Goal: Find specific page/section: Find specific page/section

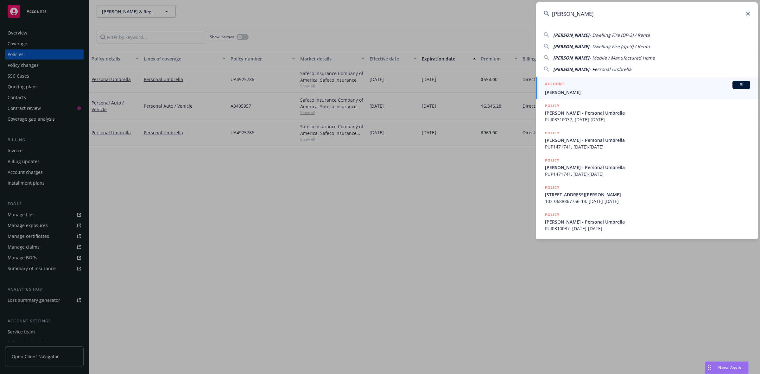
type input "Constance Frederick"
click at [599, 82] on div "ACCOUNT BI" at bounding box center [647, 85] width 205 height 8
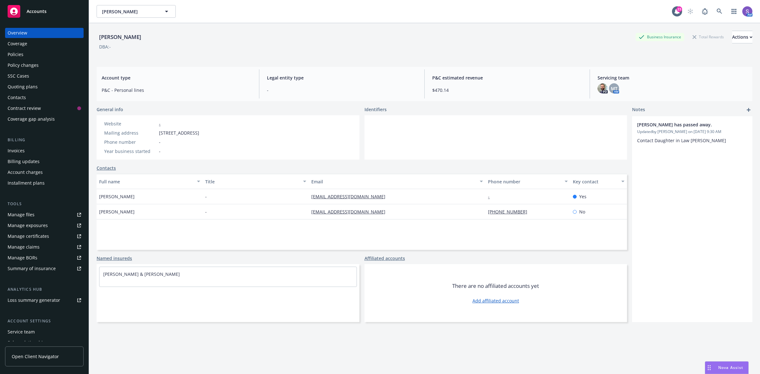
click at [26, 51] on div "Policies" at bounding box center [44, 54] width 73 height 10
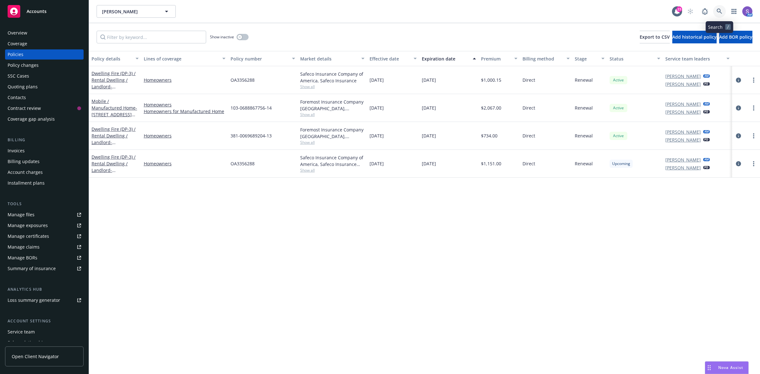
click at [720, 11] on icon at bounding box center [719, 12] width 6 height 6
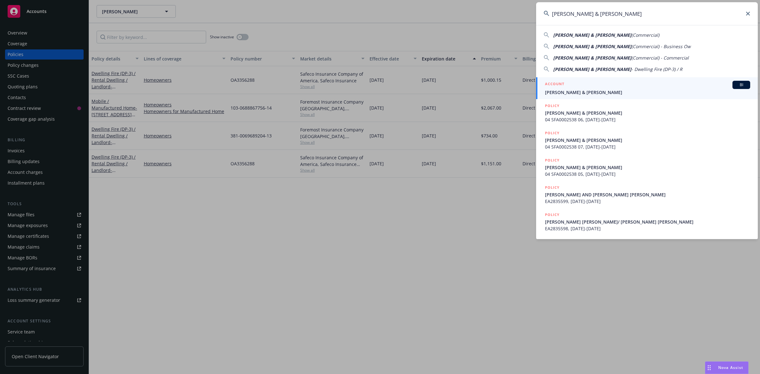
type input "[PERSON_NAME] & [PERSON_NAME]"
click at [618, 91] on span "[PERSON_NAME] & [PERSON_NAME]" at bounding box center [647, 92] width 205 height 7
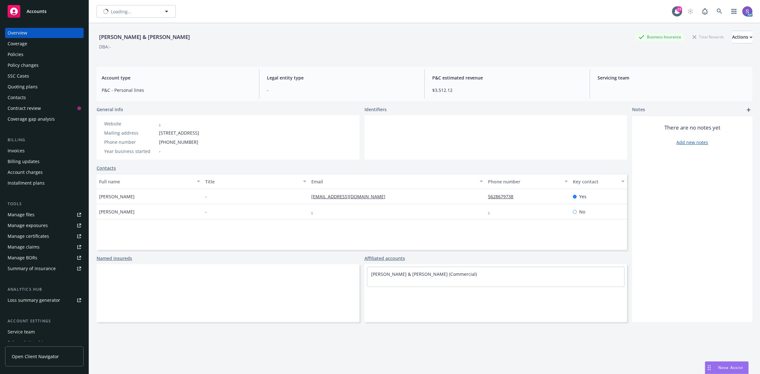
click at [17, 54] on div "Policies" at bounding box center [16, 54] width 16 height 10
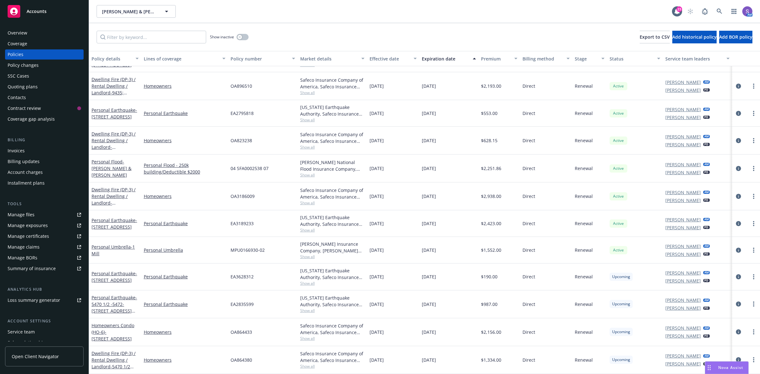
scroll to position [252, 0]
click at [22, 75] on div "SSC Cases" at bounding box center [19, 76] width 22 height 10
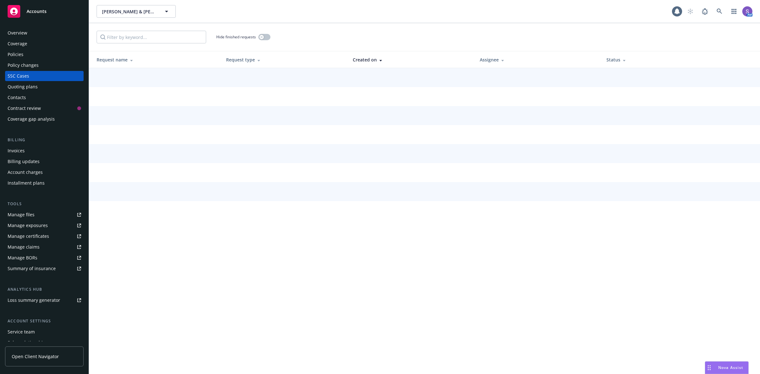
click at [25, 58] on div "Policies" at bounding box center [44, 54] width 73 height 10
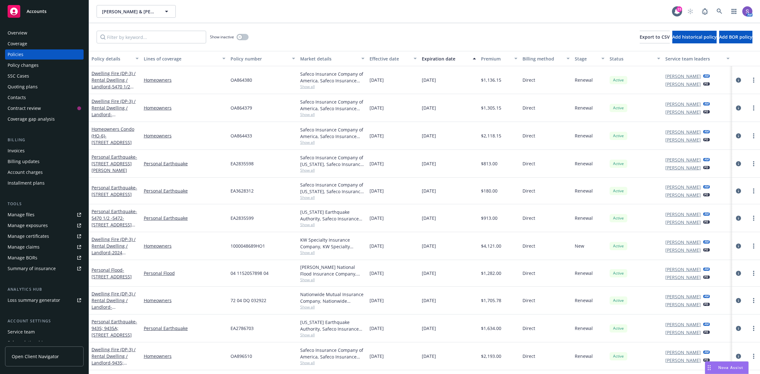
click at [235, 108] on span "OA864379" at bounding box center [241, 107] width 22 height 7
copy span "OA864379"
click at [721, 9] on icon at bounding box center [719, 12] width 6 height 6
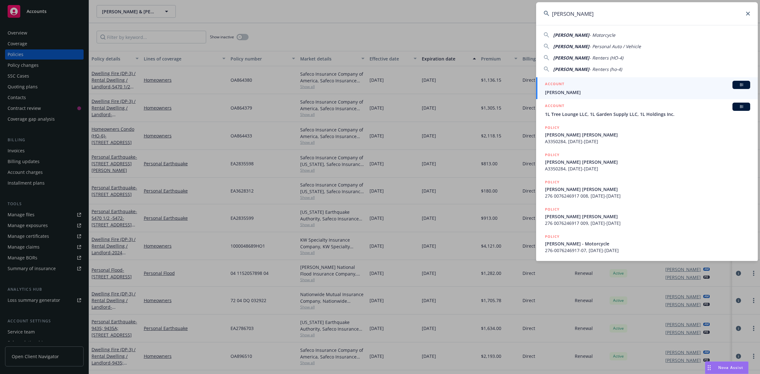
type input "Gary Young"
click at [581, 89] on span "Gary Young" at bounding box center [647, 92] width 205 height 7
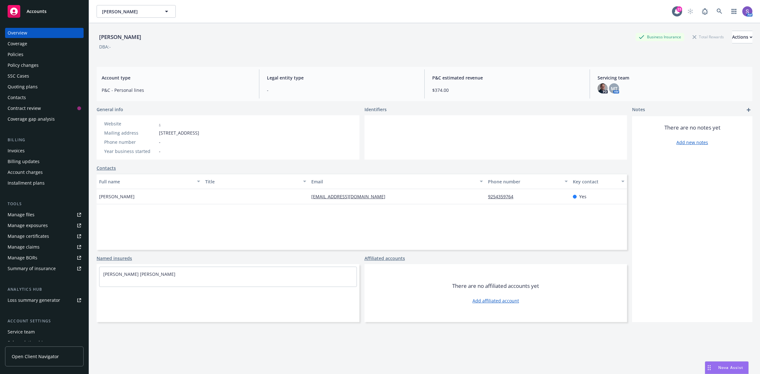
click at [14, 51] on div "Policies" at bounding box center [16, 54] width 16 height 10
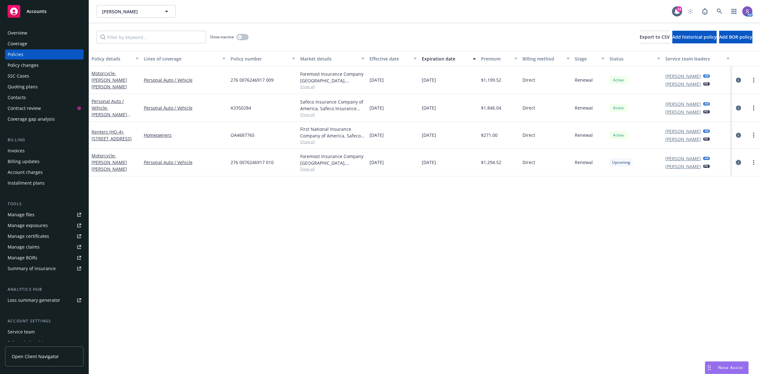
click at [737, 161] on icon "circleInformation" at bounding box center [738, 162] width 5 height 5
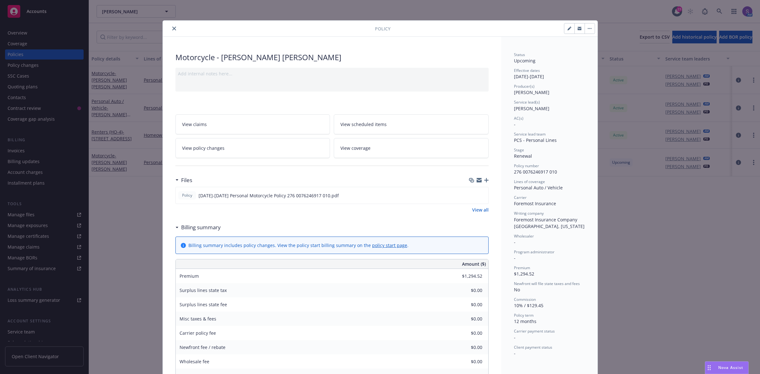
click at [371, 121] on span "View scheduled items" at bounding box center [363, 124] width 46 height 7
click at [170, 26] on button "close" at bounding box center [174, 29] width 8 height 8
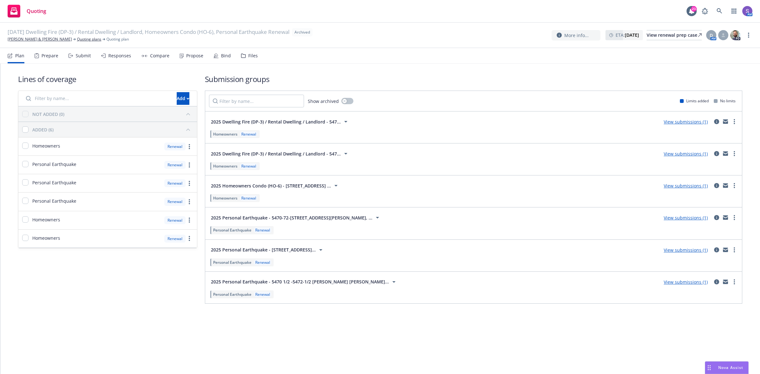
click at [343, 121] on icon at bounding box center [346, 122] width 8 height 8
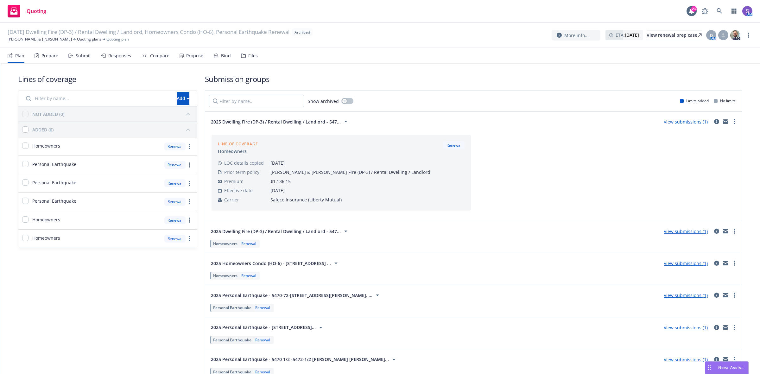
click at [342, 231] on icon at bounding box center [346, 231] width 8 height 8
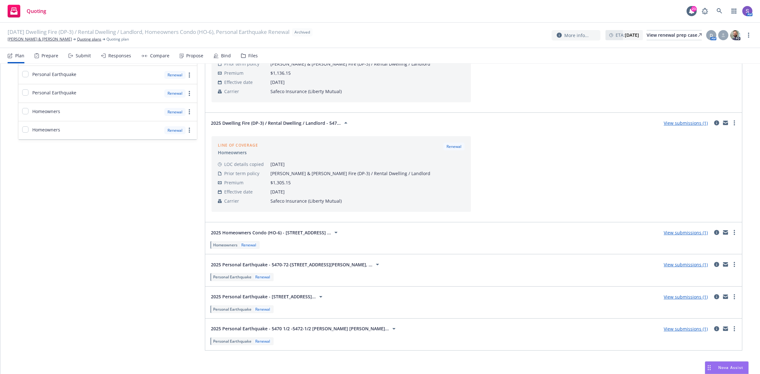
scroll to position [113, 0]
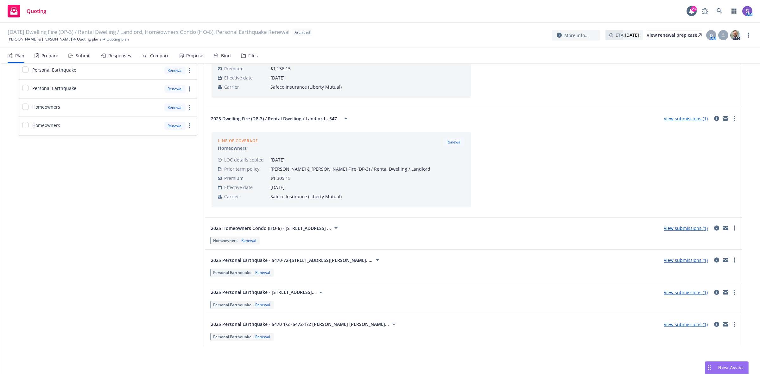
click at [340, 228] on icon at bounding box center [336, 228] width 8 height 8
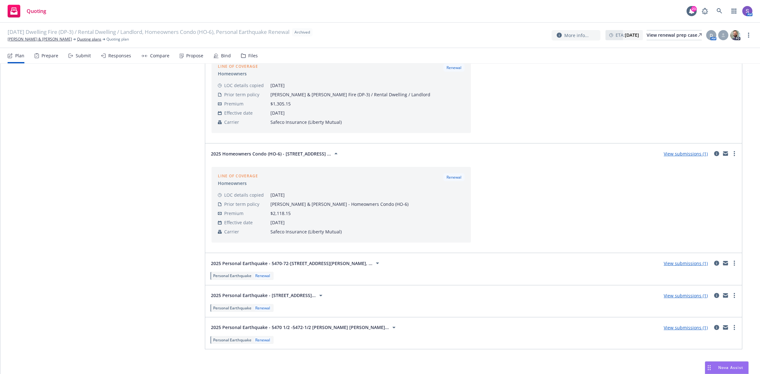
scroll to position [191, 0]
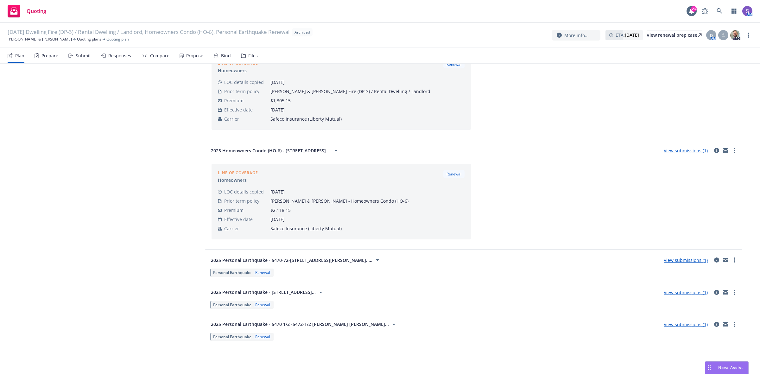
click at [376, 260] on icon at bounding box center [377, 260] width 3 height 2
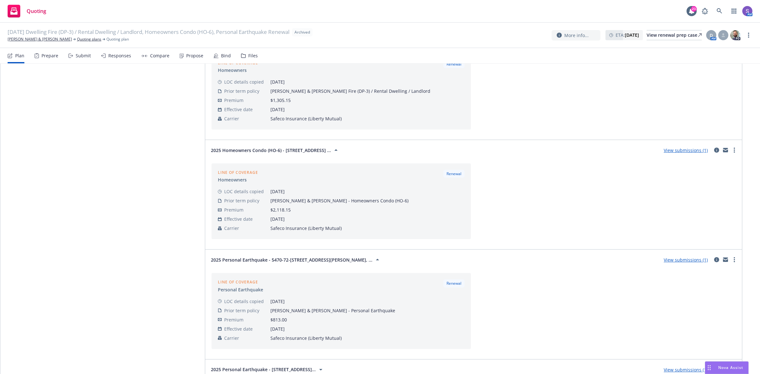
scroll to position [268, 0]
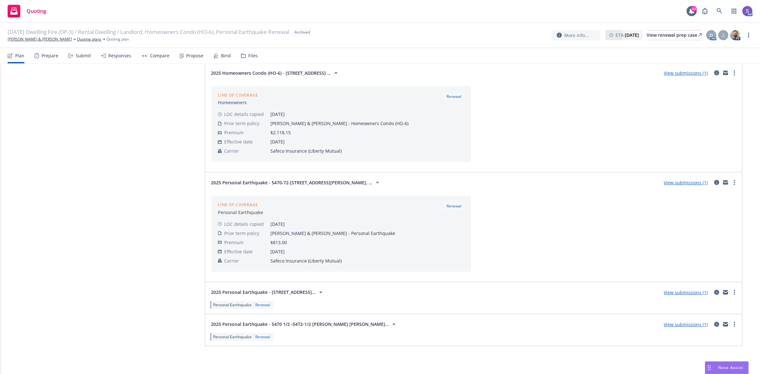
click at [322, 292] on icon at bounding box center [320, 293] width 3 height 2
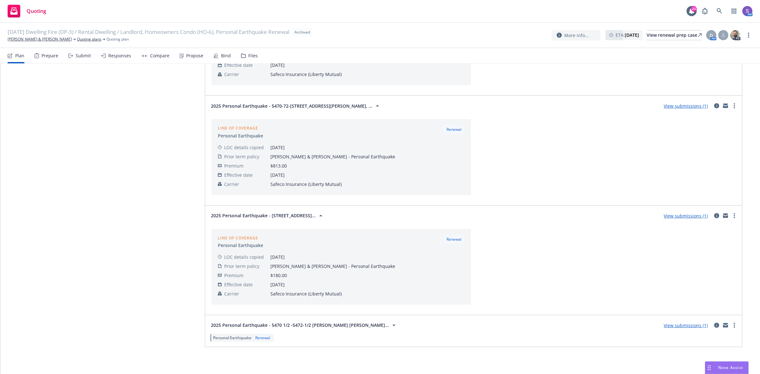
scroll to position [345, 0]
click at [390, 325] on icon at bounding box center [394, 324] width 8 height 8
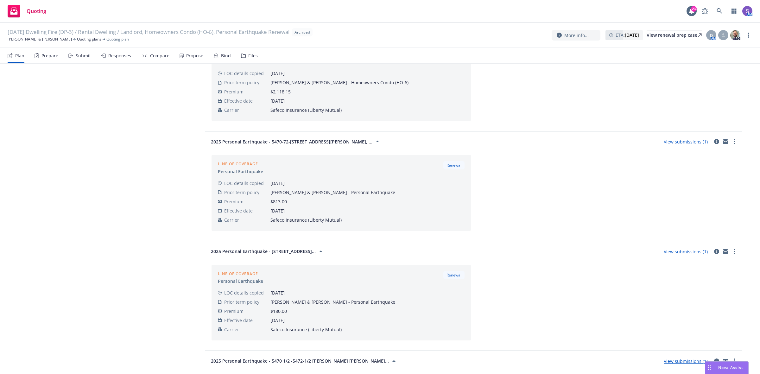
scroll to position [304, 0]
